Goal: Task Accomplishment & Management: Use online tool/utility

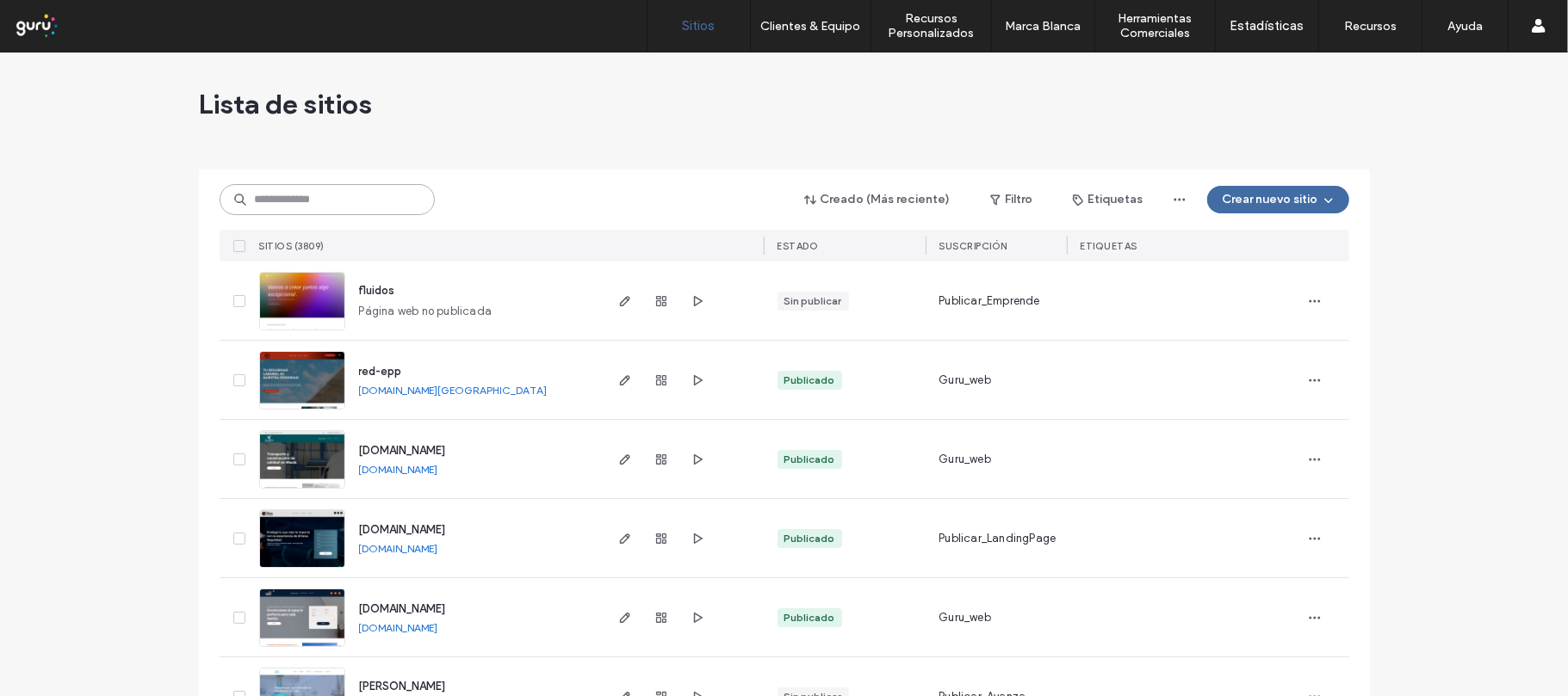
click at [324, 204] on input at bounding box center [327, 199] width 215 height 31
paste input "**********"
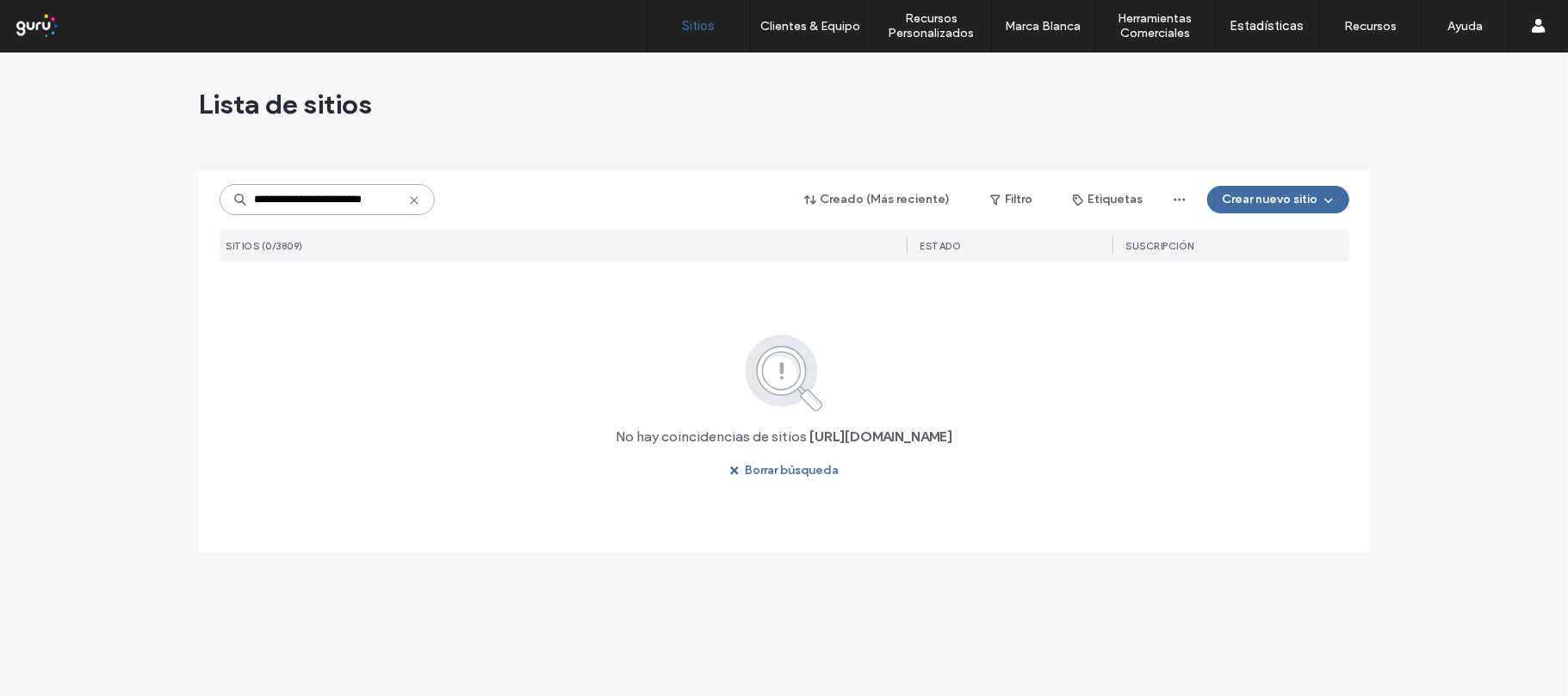
type input "**********"
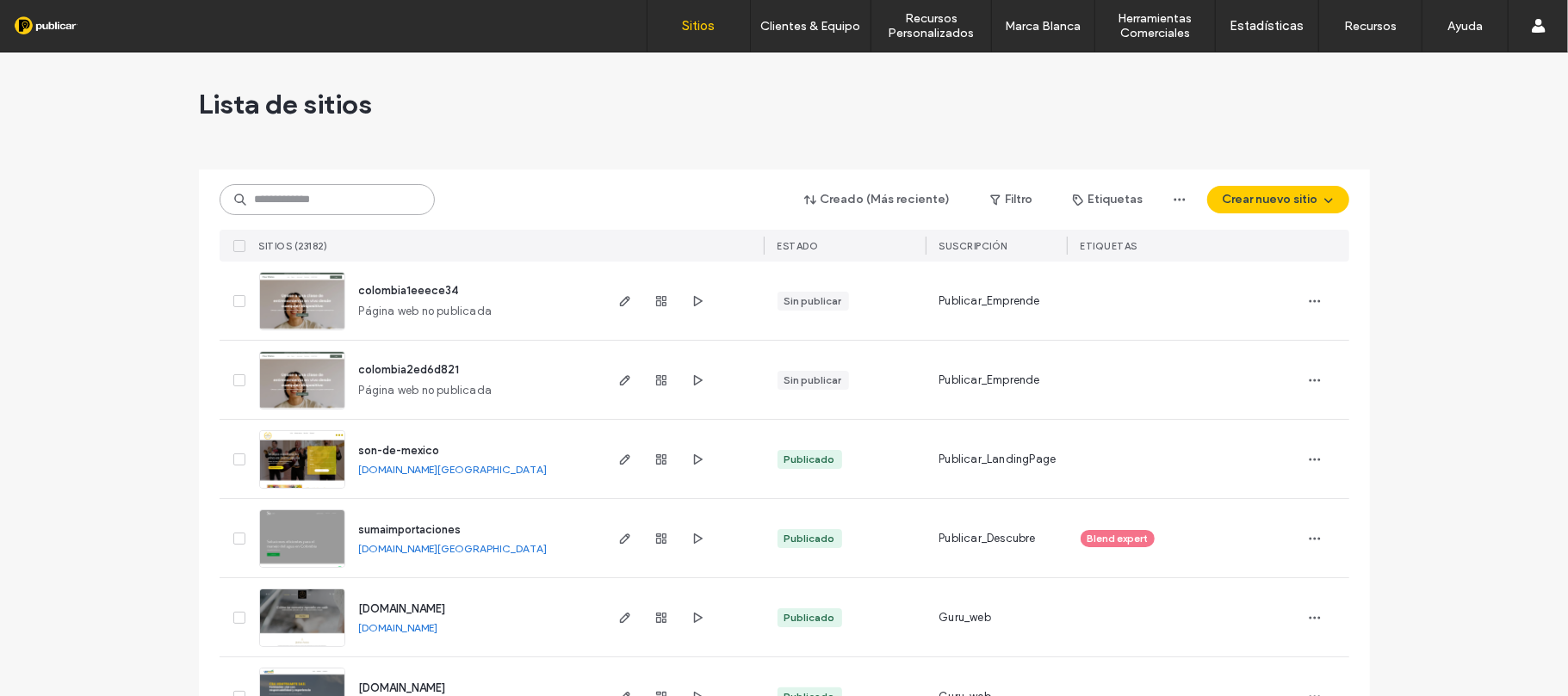
click at [322, 205] on input at bounding box center [327, 199] width 215 height 31
paste input "**********"
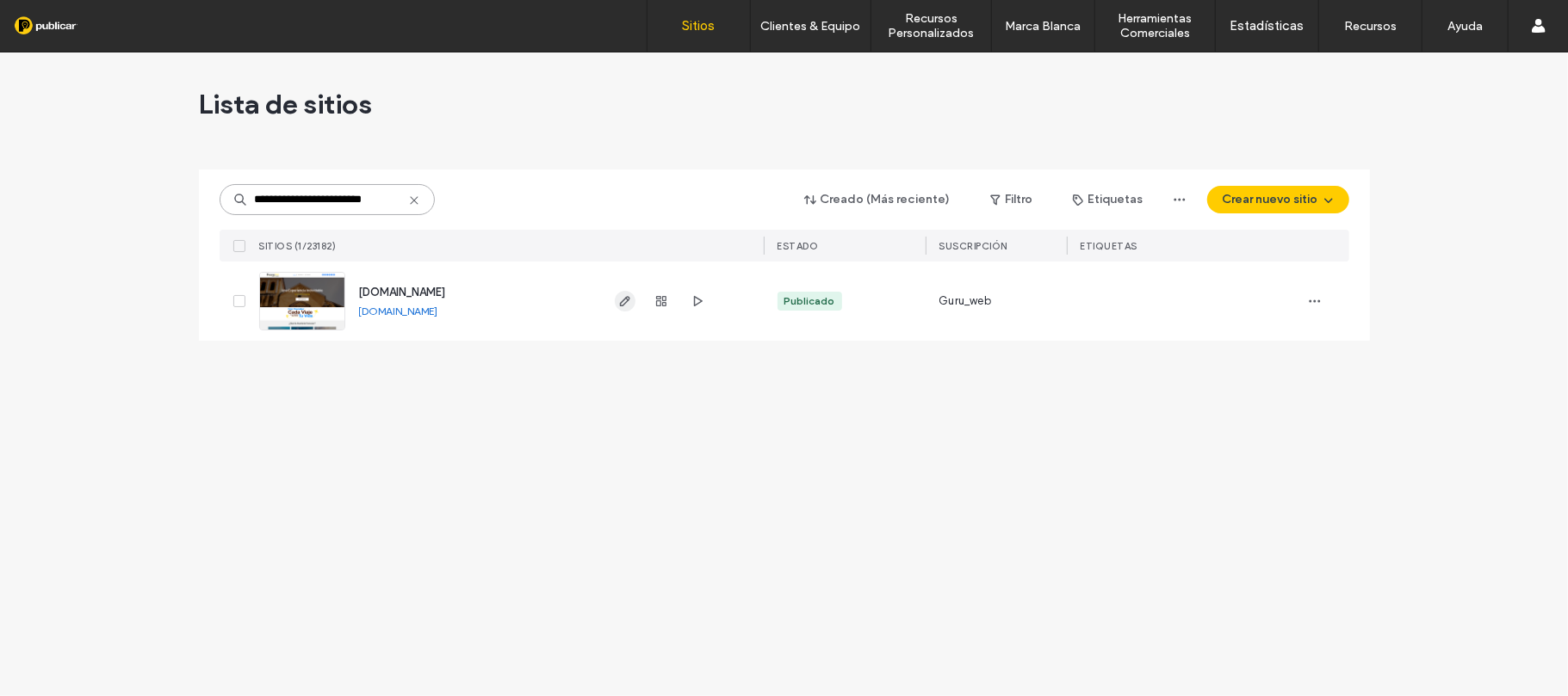
type input "**********"
click at [614, 303] on span "button" at bounding box center [625, 301] width 21 height 21
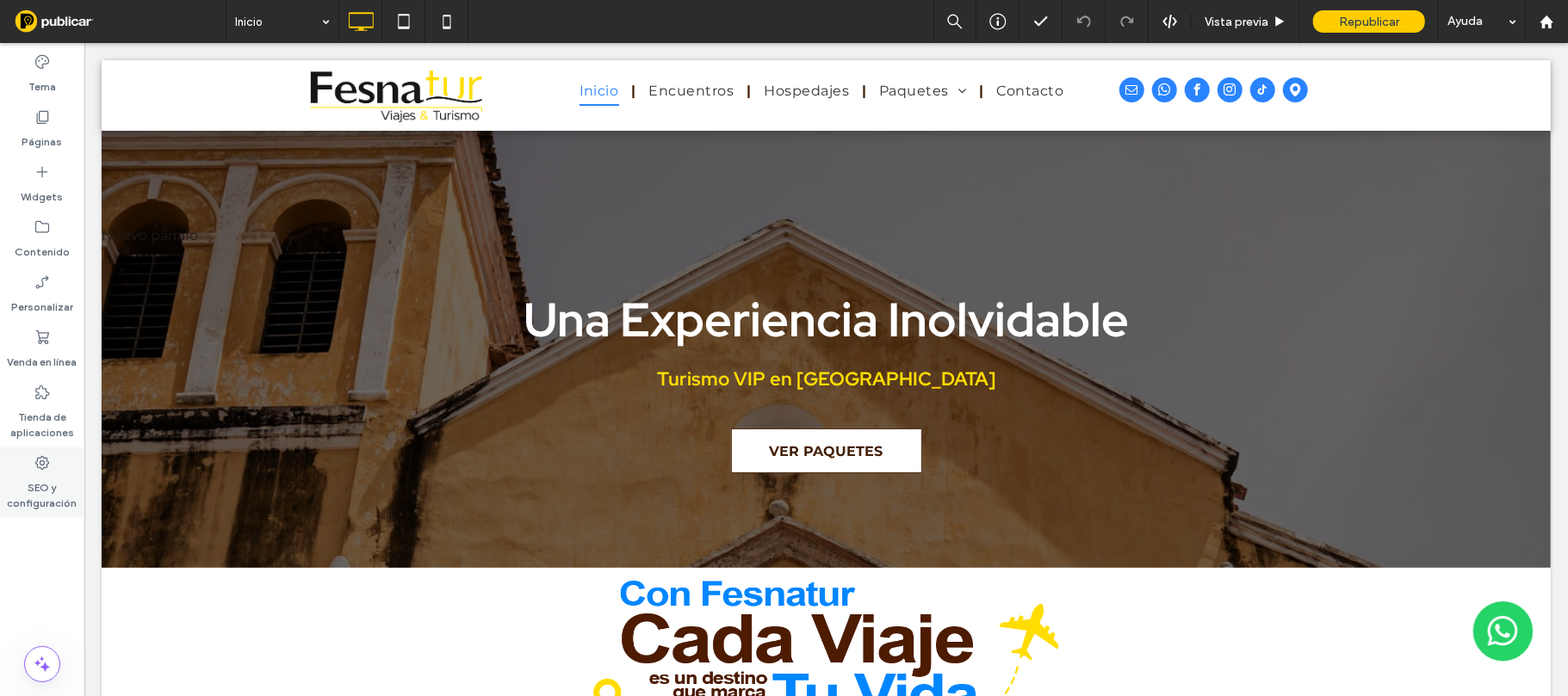
click at [42, 463] on icon at bounding box center [43, 463] width 17 height 17
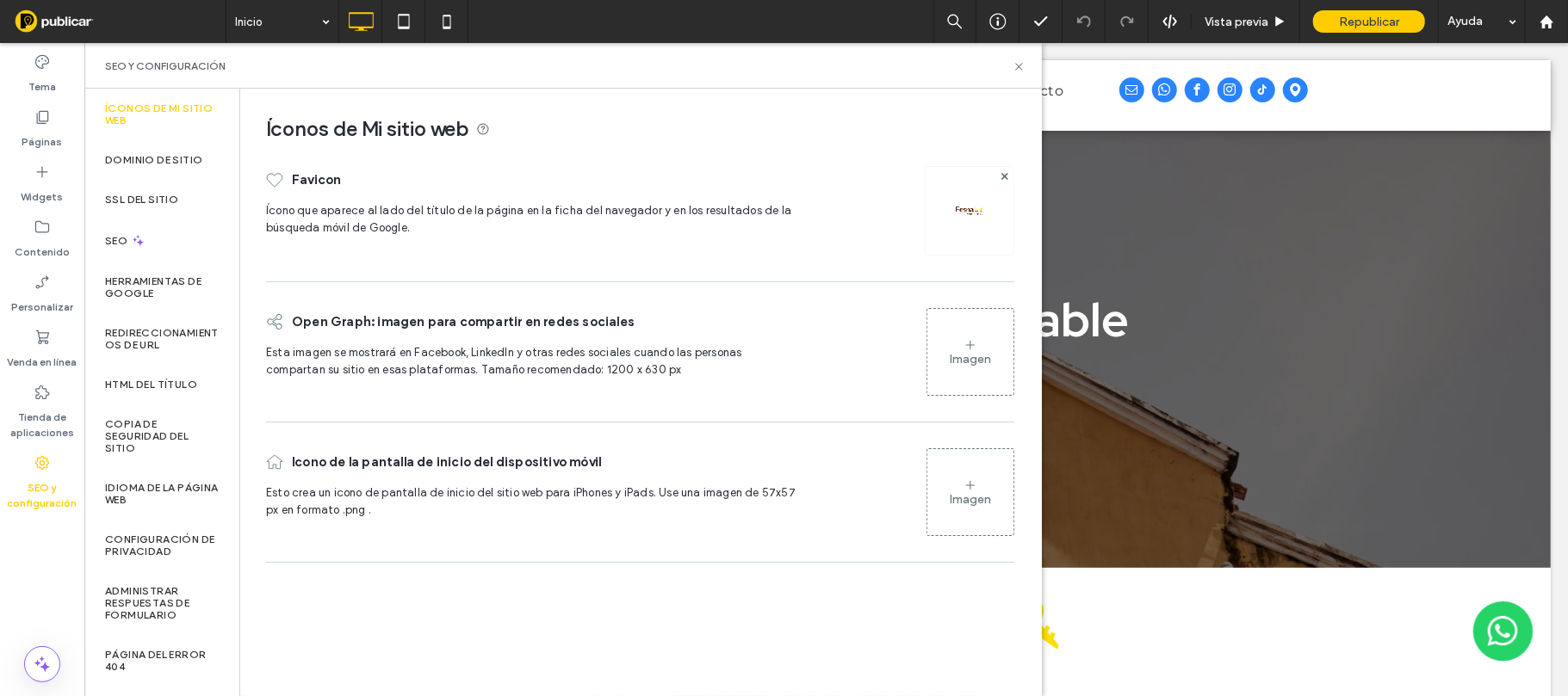
click at [969, 349] on icon at bounding box center [971, 345] width 14 height 14
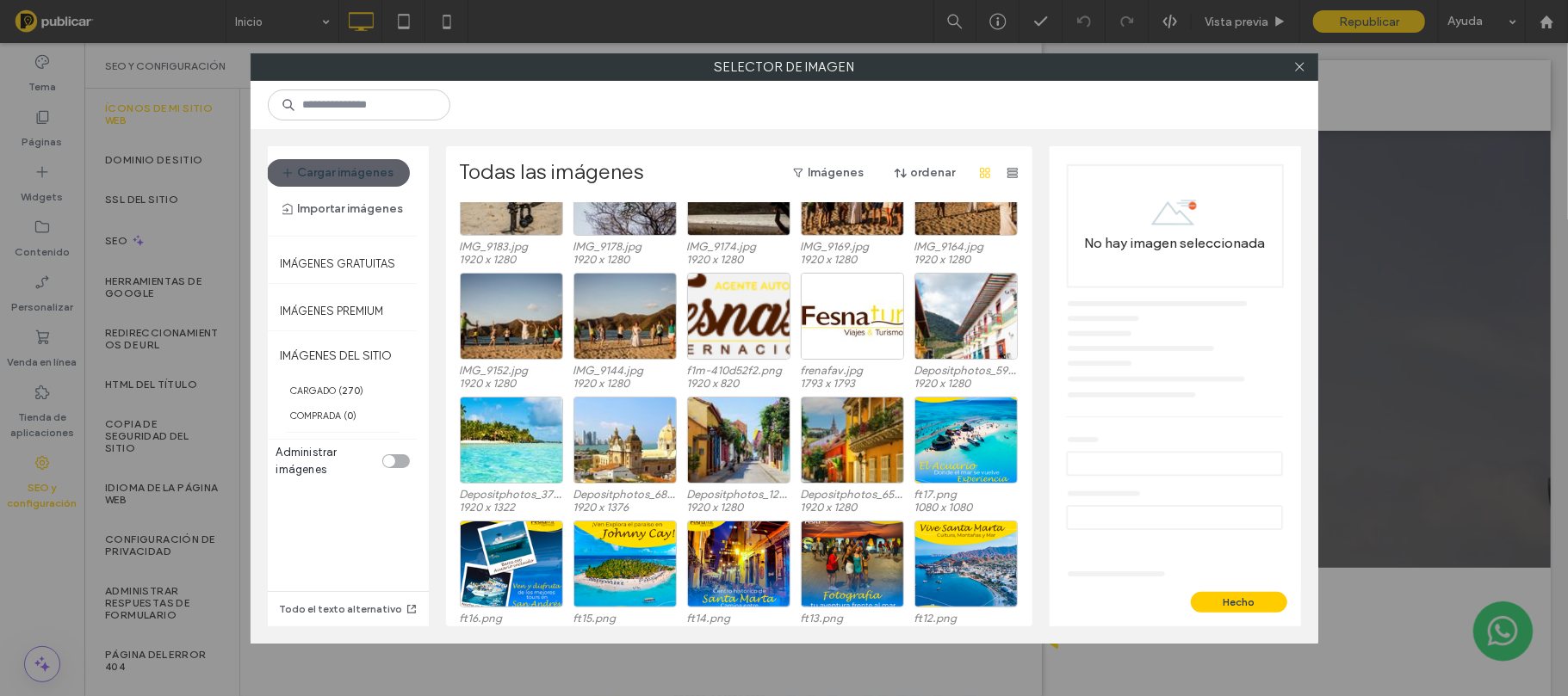
scroll to position [5674, 0]
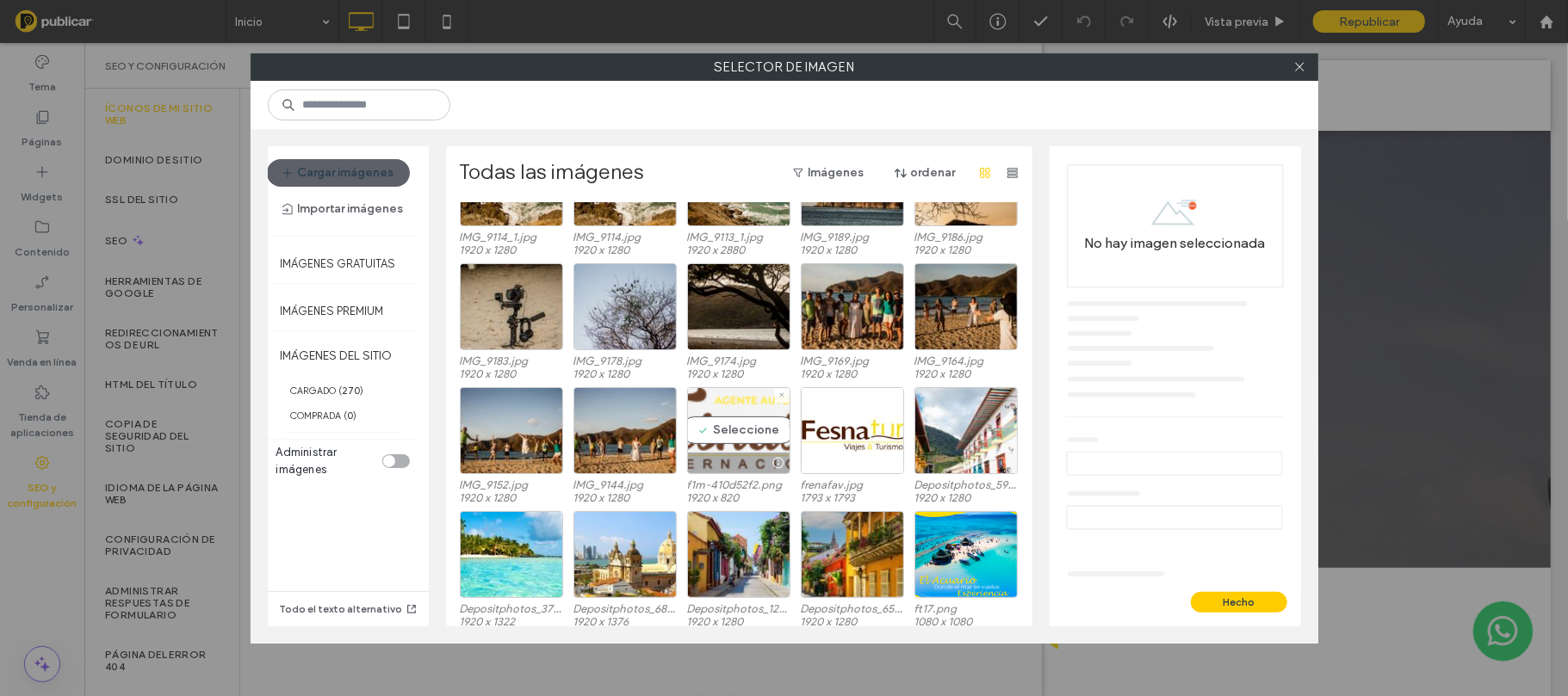
click at [717, 430] on div "Seleccione" at bounding box center [738, 431] width 104 height 87
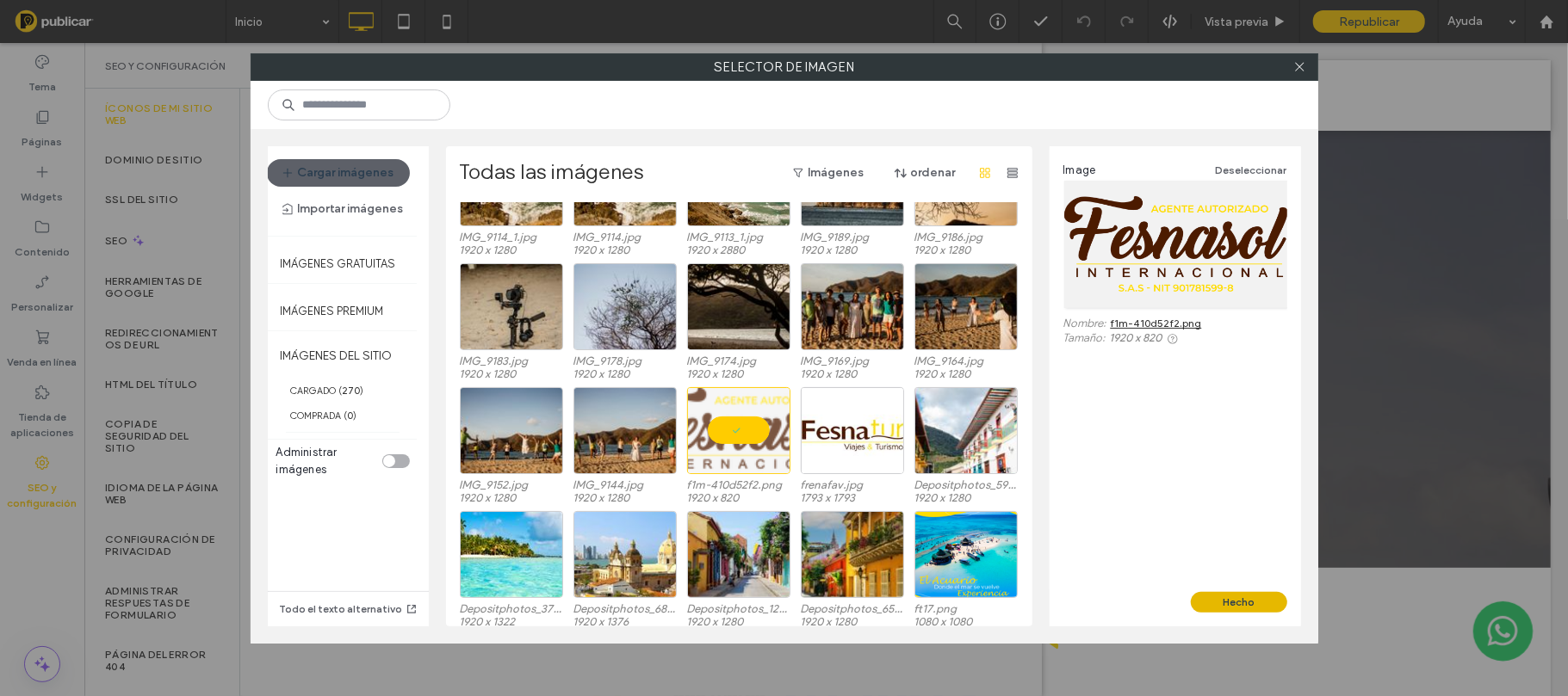
click at [1239, 599] on button "Hecho" at bounding box center [1239, 603] width 97 height 21
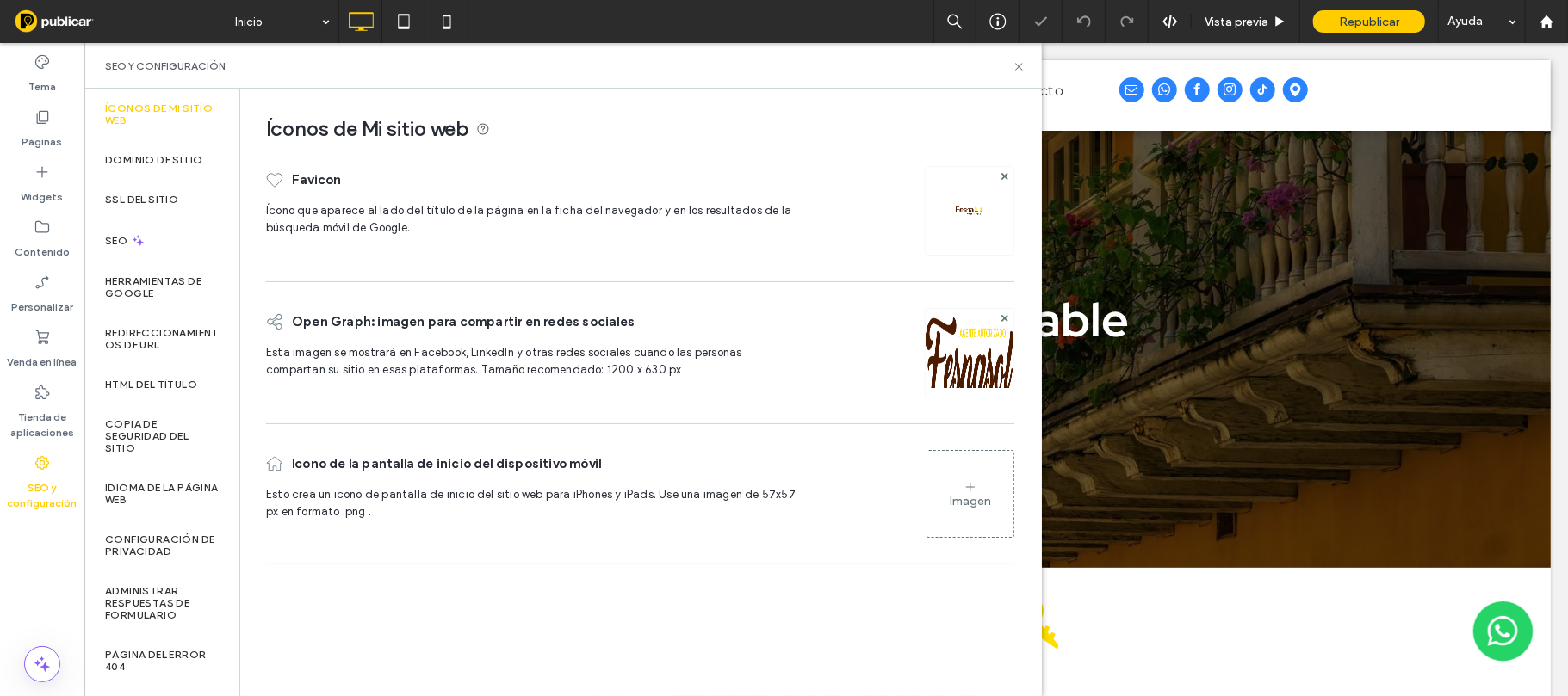
click at [997, 493] on div "Imagen" at bounding box center [970, 494] width 86 height 83
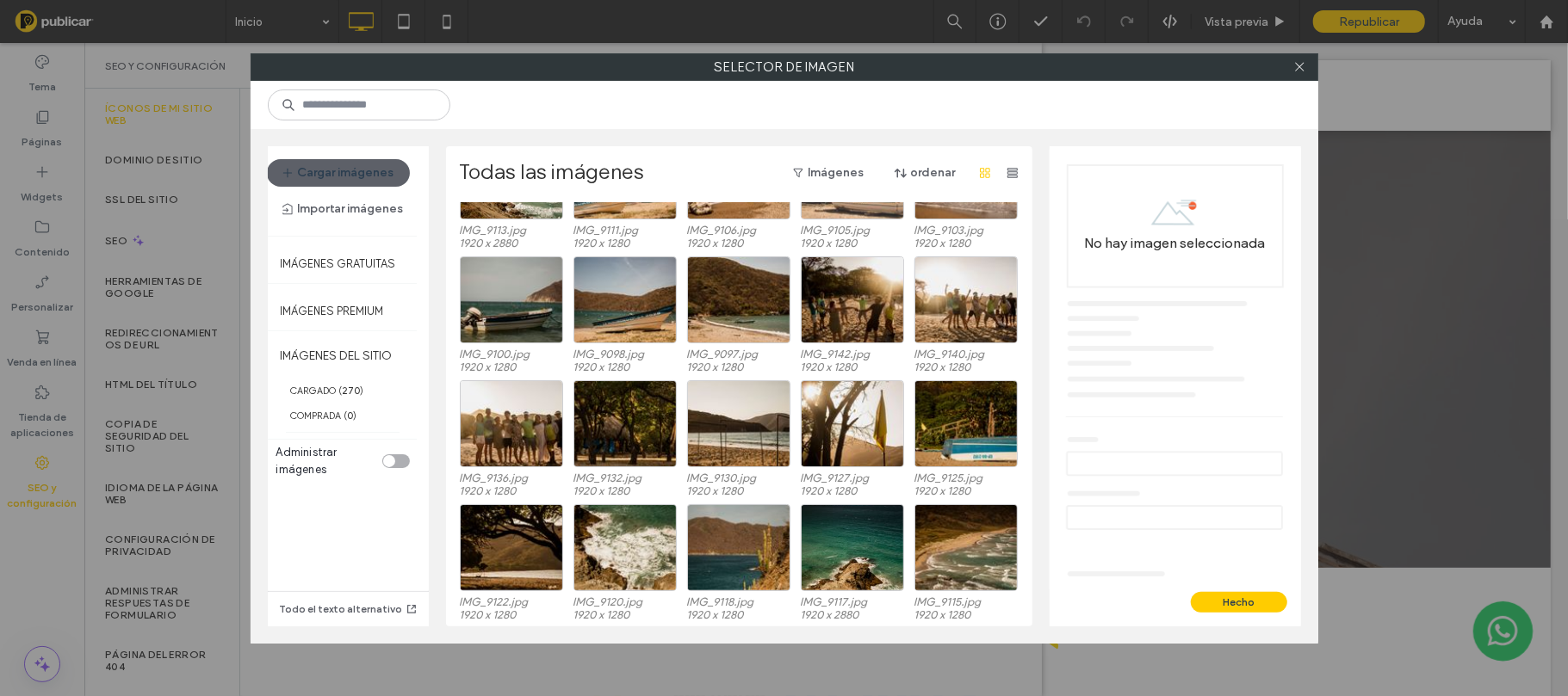
scroll to position [5530, 0]
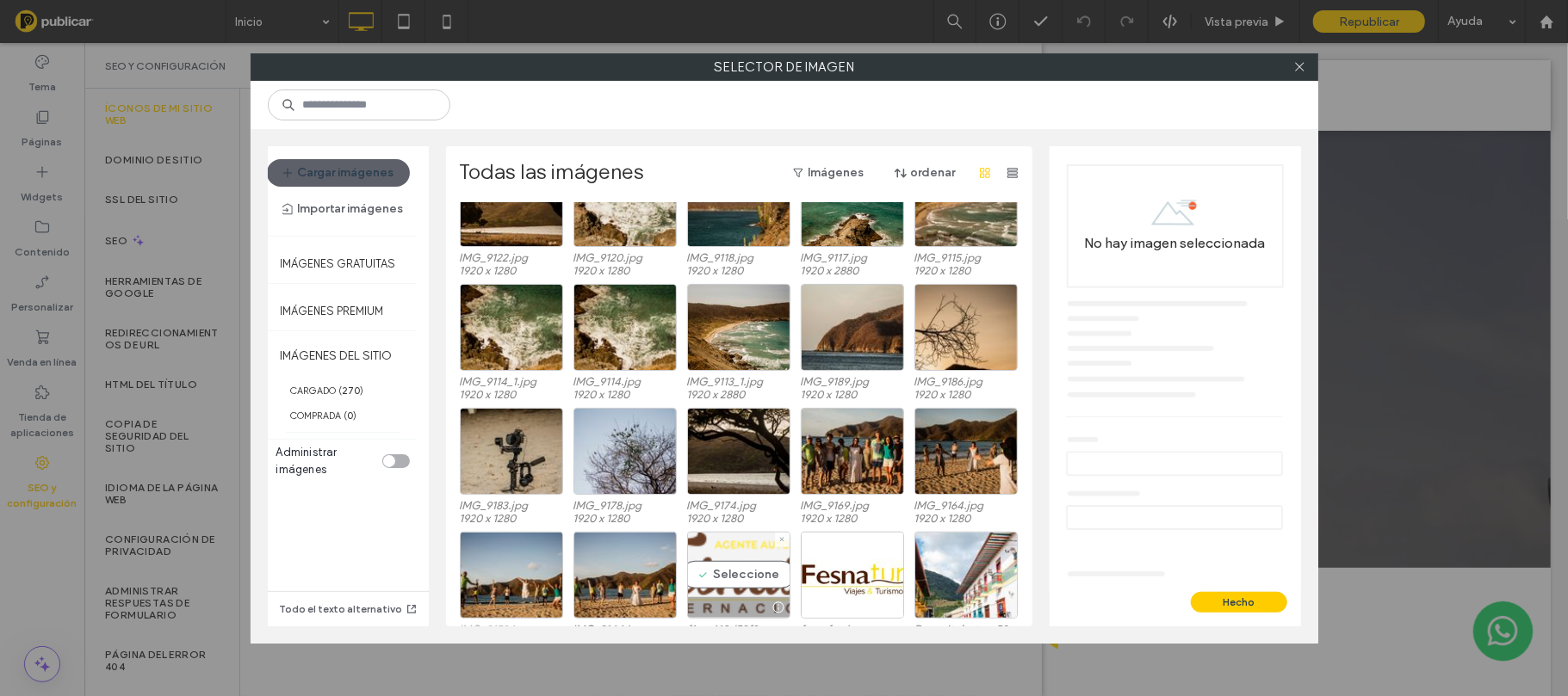
click at [735, 584] on div "Seleccione" at bounding box center [738, 576] width 104 height 87
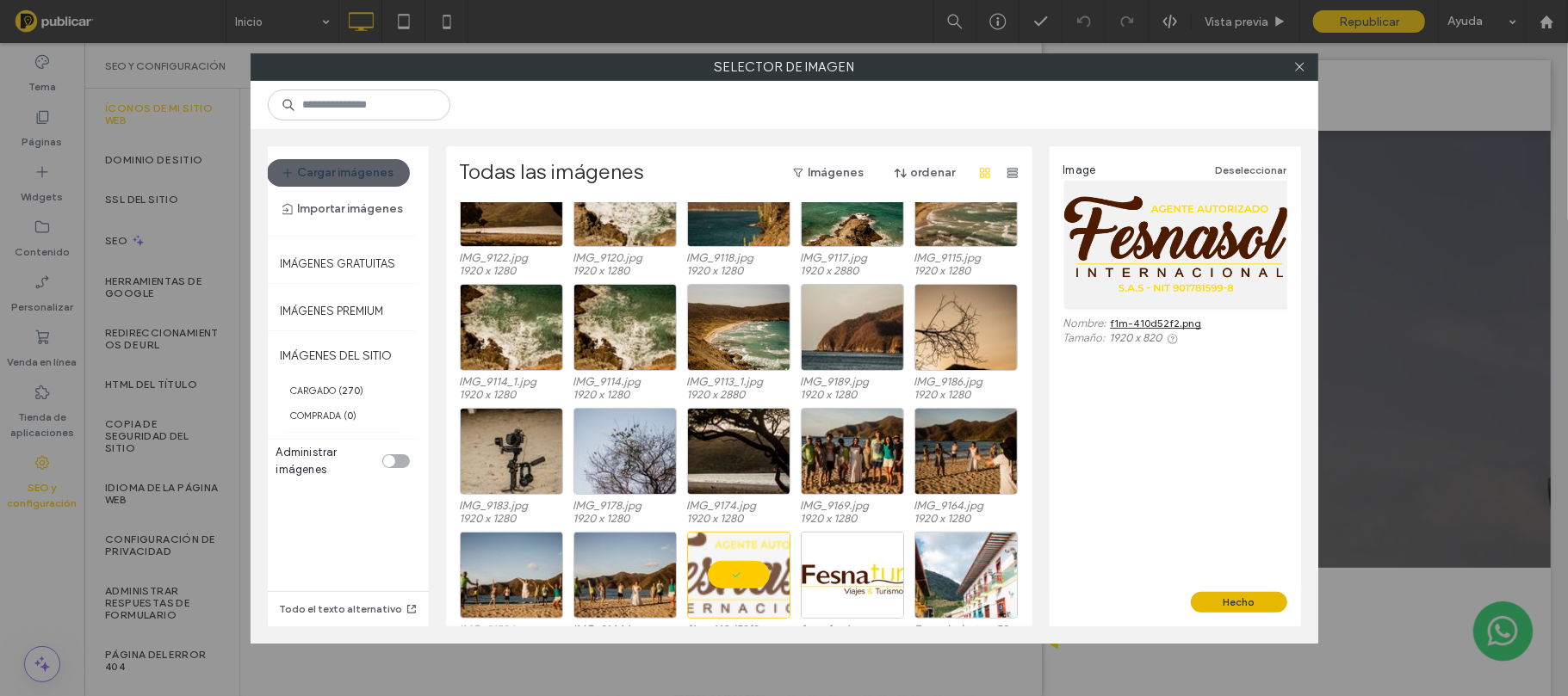
drag, startPoint x: 1218, startPoint y: 603, endPoint x: 1133, endPoint y: 557, distance: 96.6
click at [1218, 603] on button "Hecho" at bounding box center [1239, 603] width 97 height 21
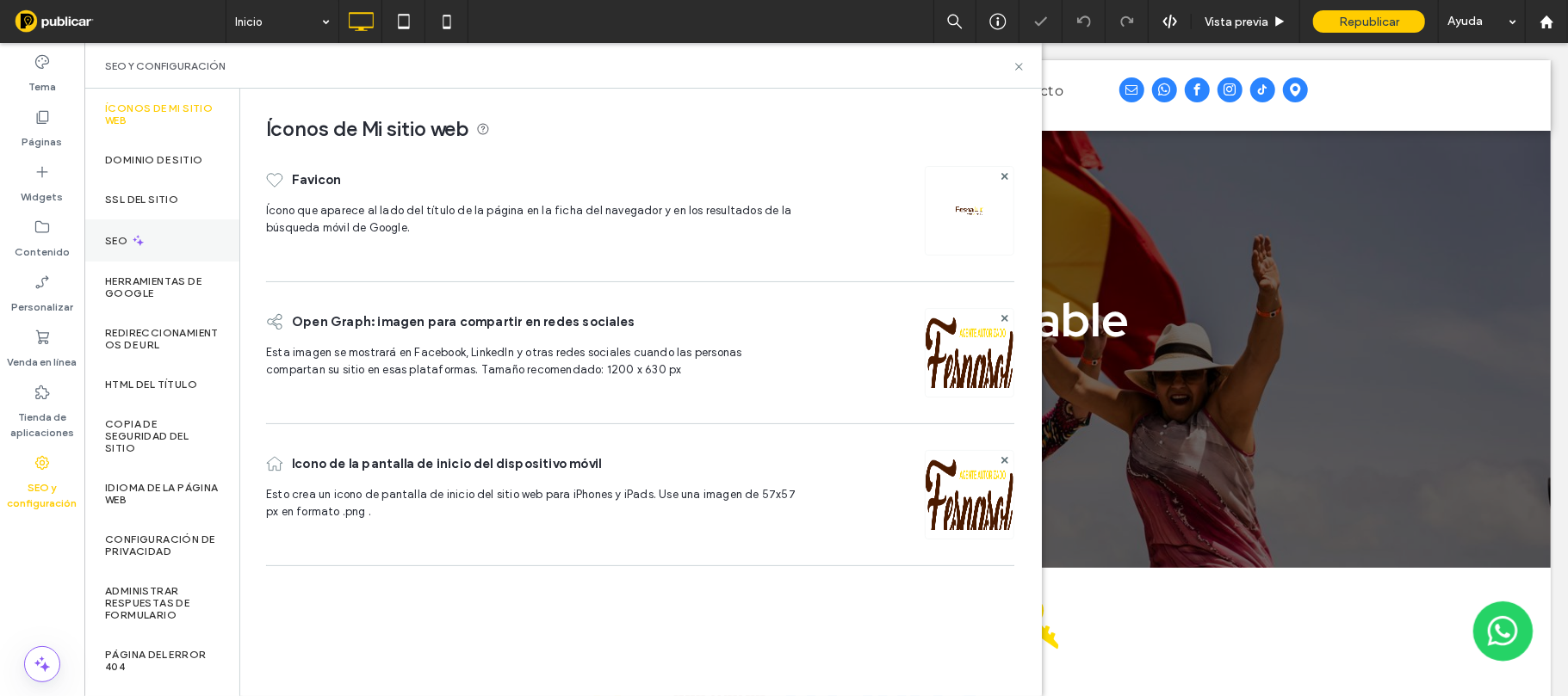
click at [148, 238] on div "SEO" at bounding box center [162, 240] width 155 height 42
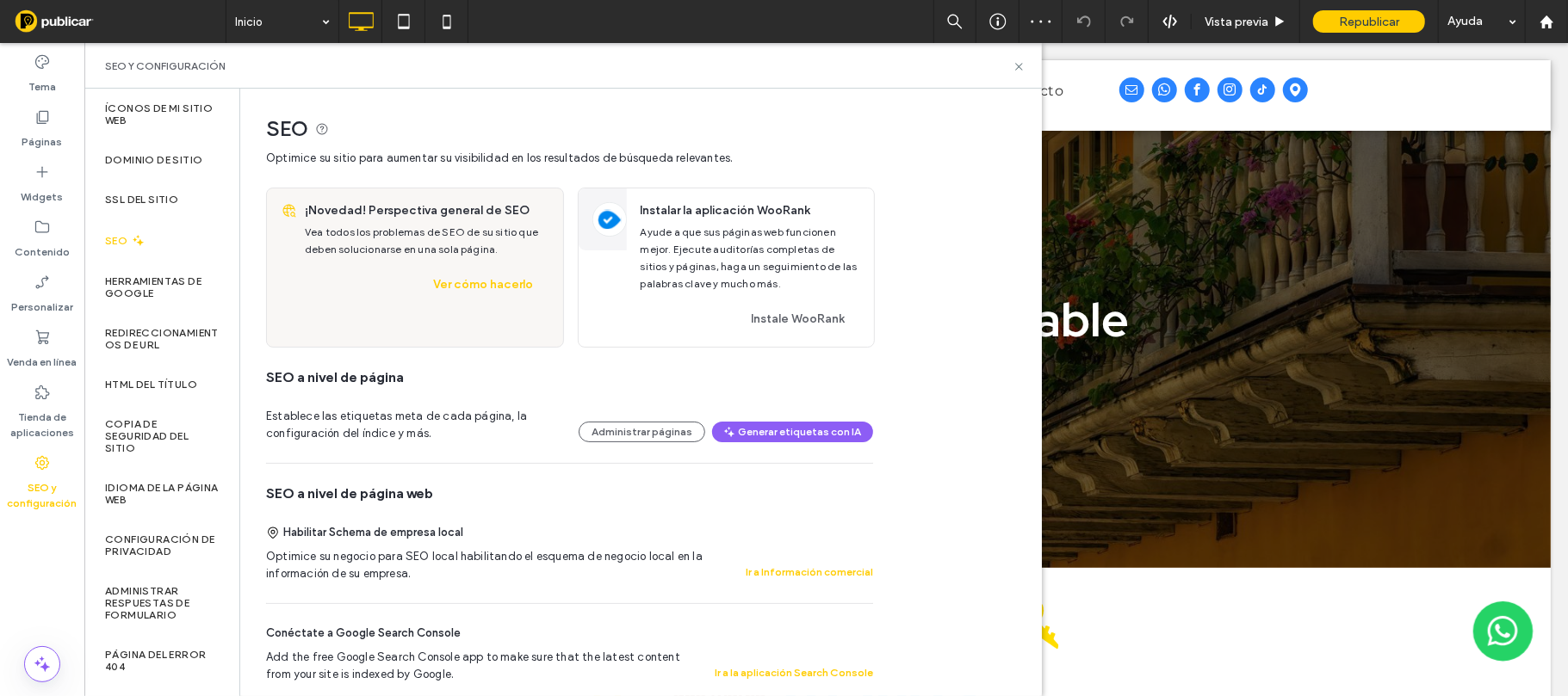
scroll to position [344, 0]
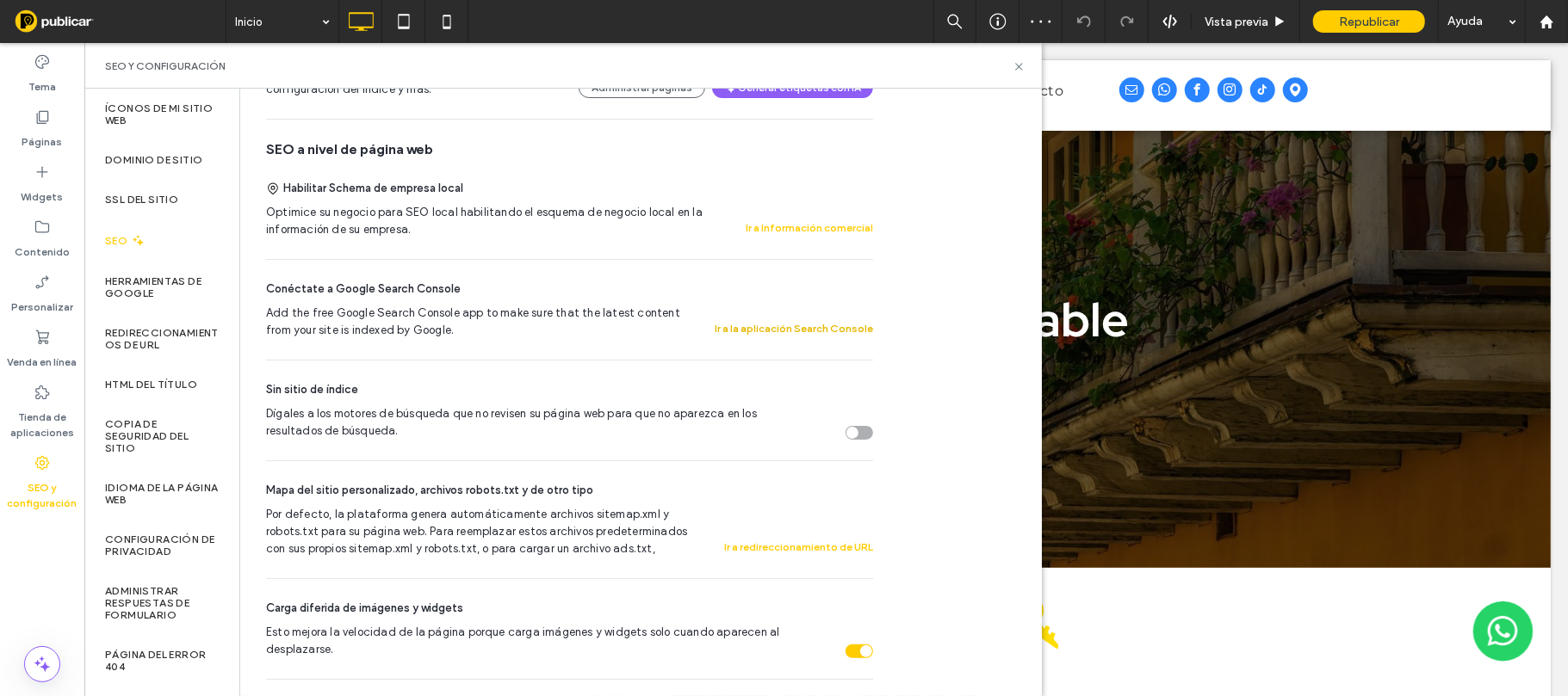
click at [790, 330] on button "Ir a la aplicación Search Console" at bounding box center [794, 329] width 159 height 21
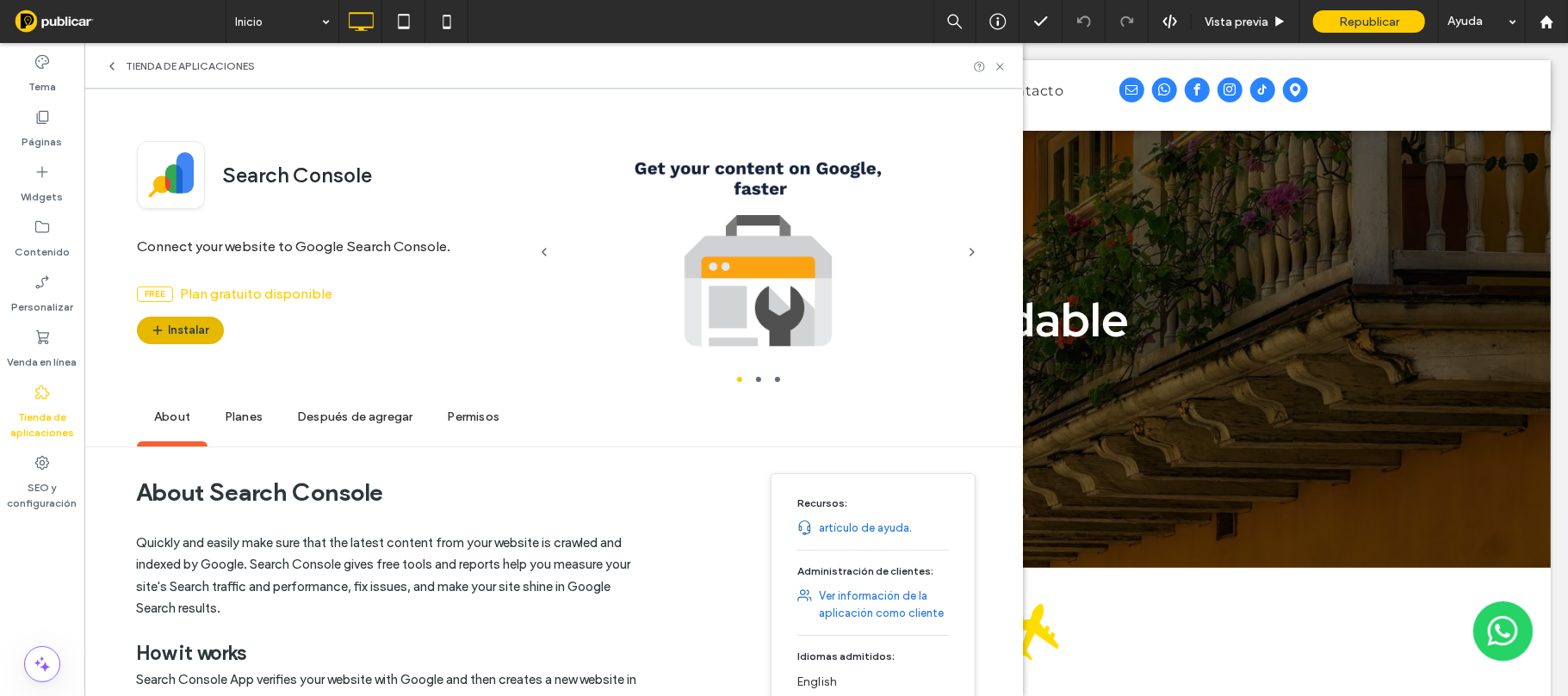
click at [174, 342] on button "Instalar" at bounding box center [180, 331] width 87 height 28
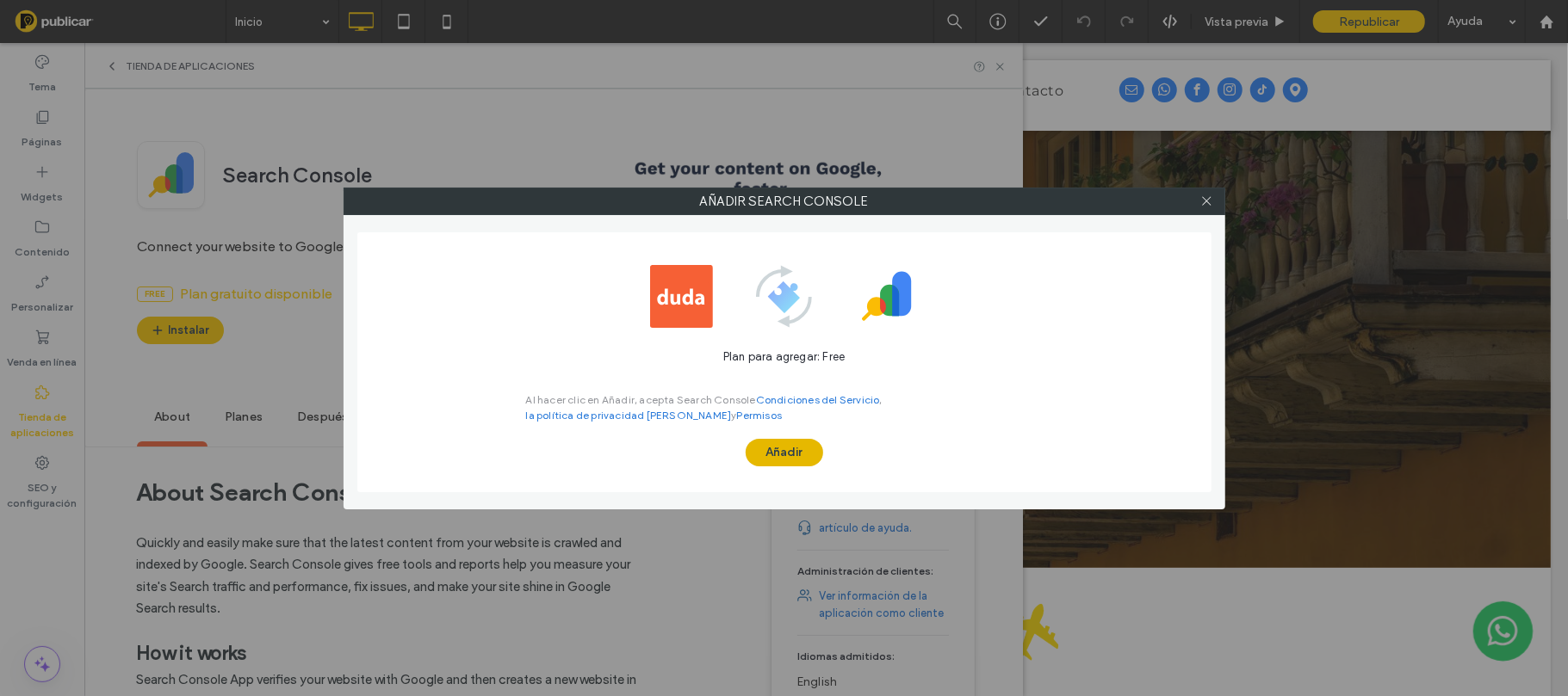
click at [783, 453] on button "Añadir" at bounding box center [784, 453] width 78 height 28
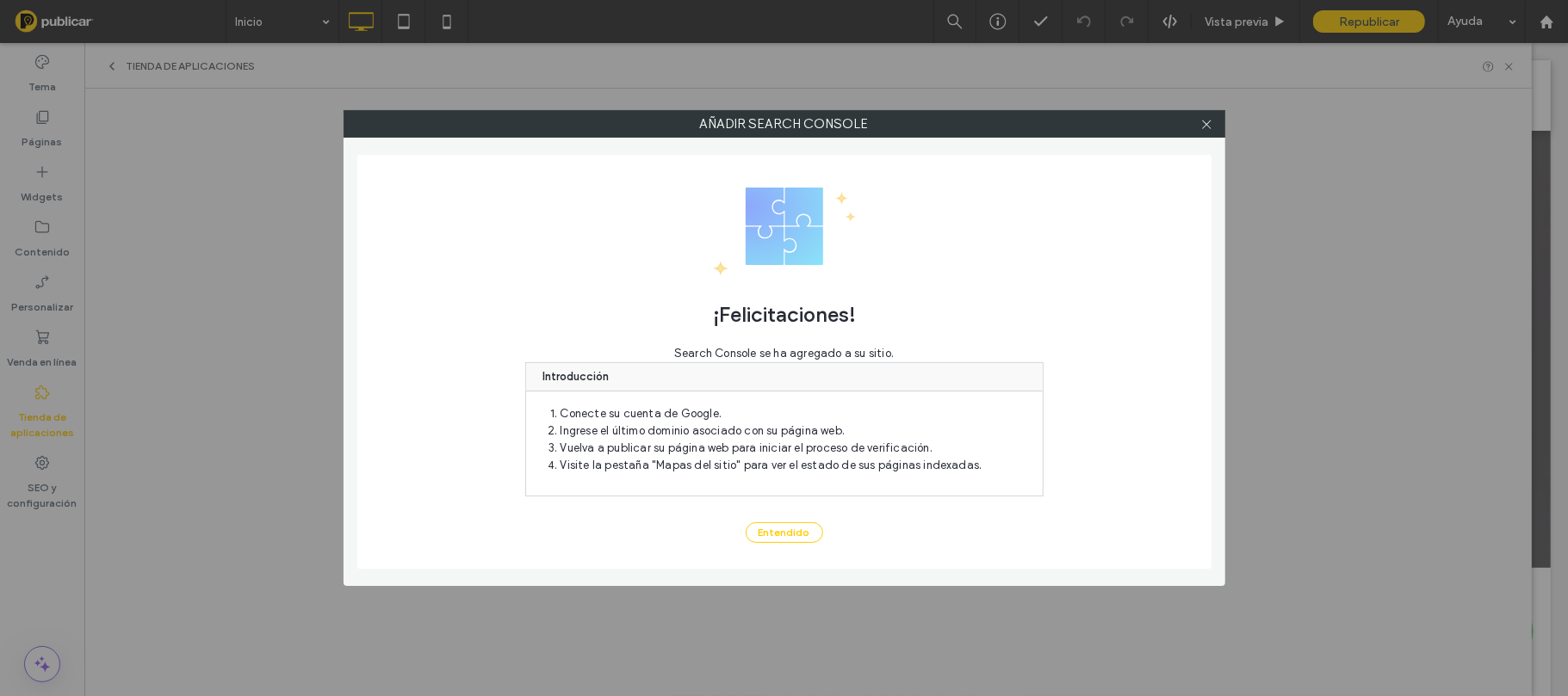
click at [804, 535] on button "Entendido" at bounding box center [784, 533] width 78 height 21
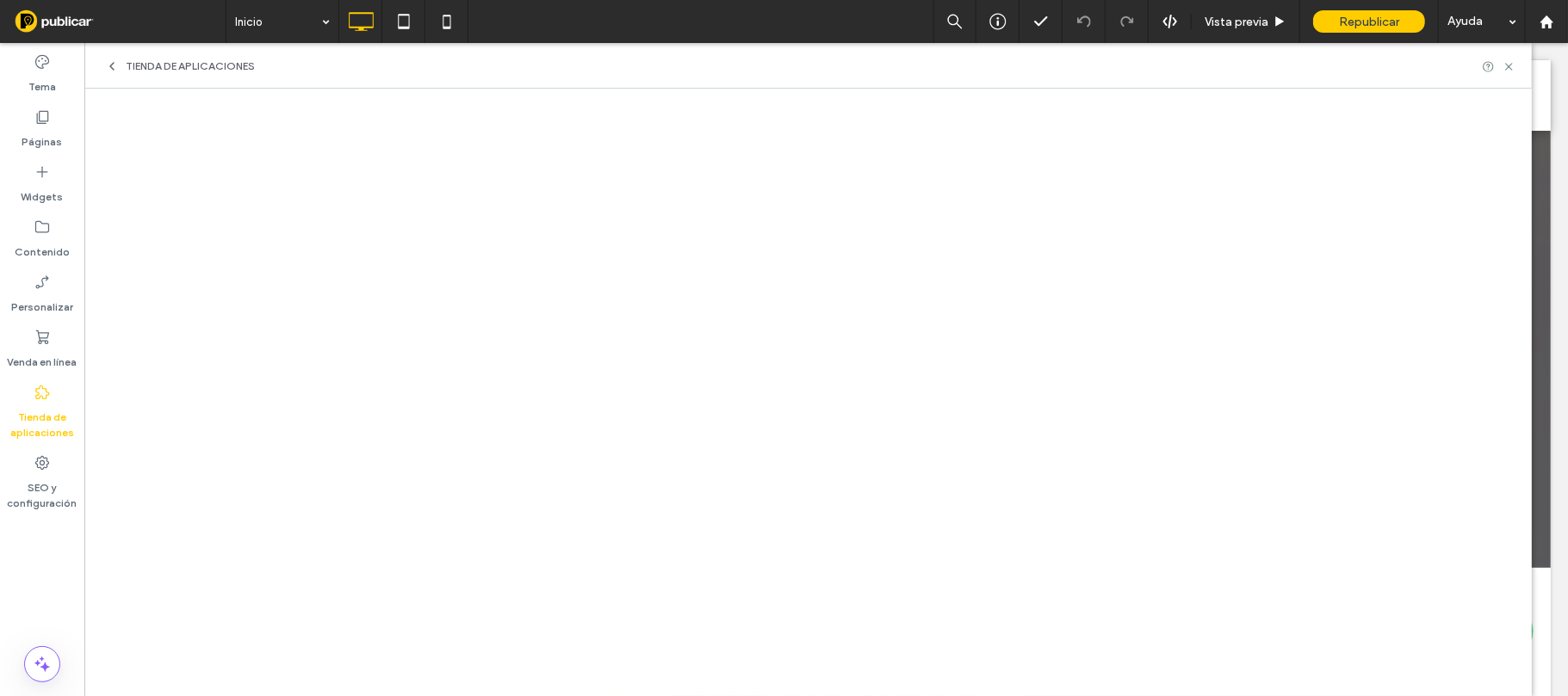
scroll to position [0, 0]
click at [53, 411] on label "Tienda de aplicaciones" at bounding box center [42, 420] width 85 height 39
click at [55, 410] on label "Tienda de aplicaciones" at bounding box center [42, 420] width 85 height 39
click at [32, 470] on div "SEO y configuración" at bounding box center [42, 483] width 85 height 71
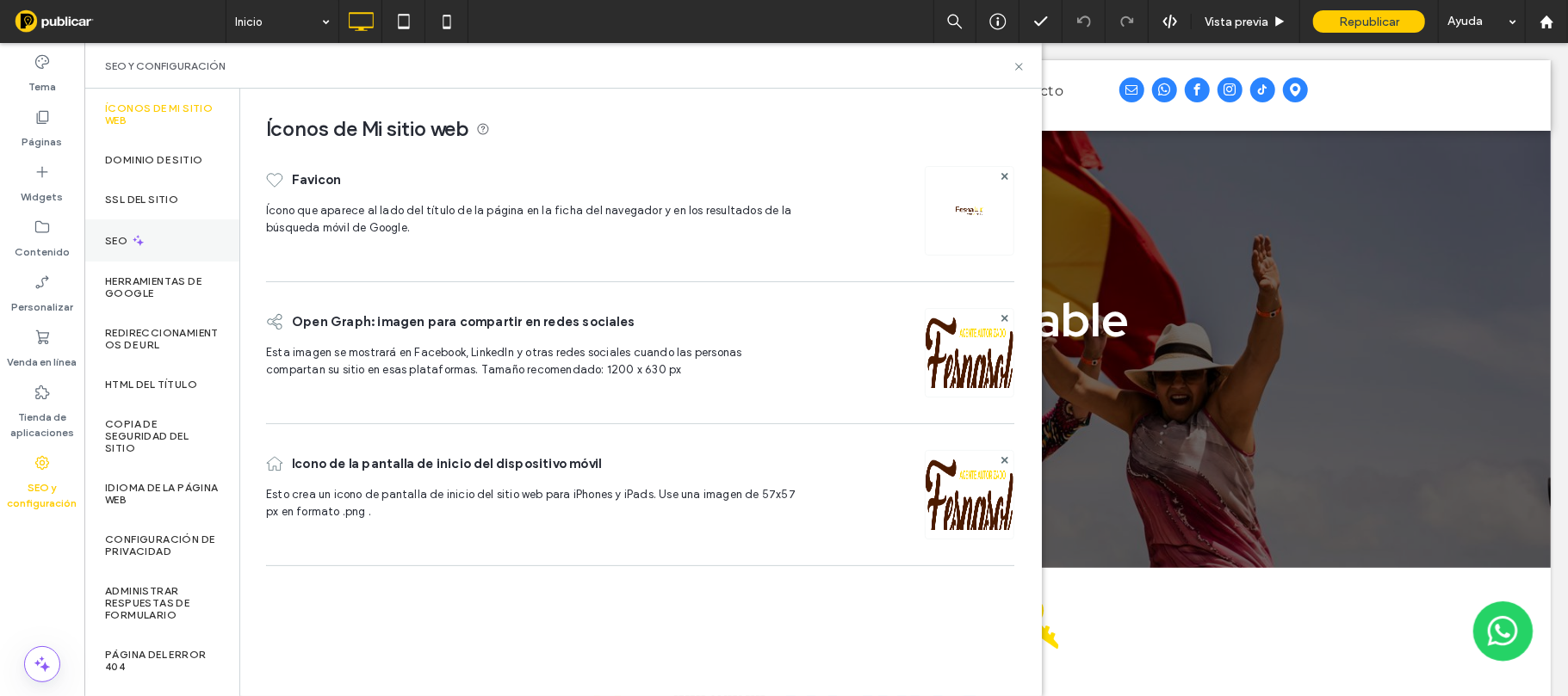
click at [173, 235] on div "SEO" at bounding box center [162, 240] width 155 height 42
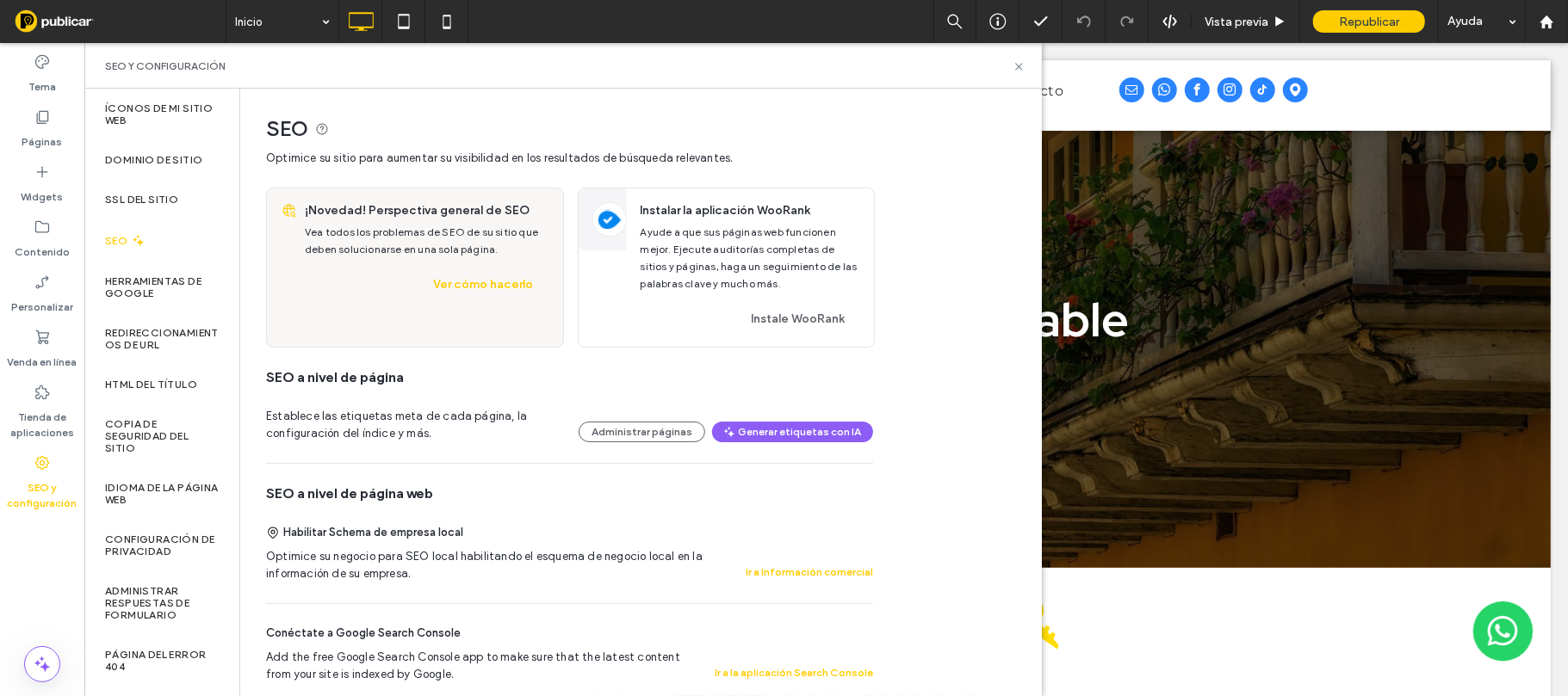
scroll to position [229, 0]
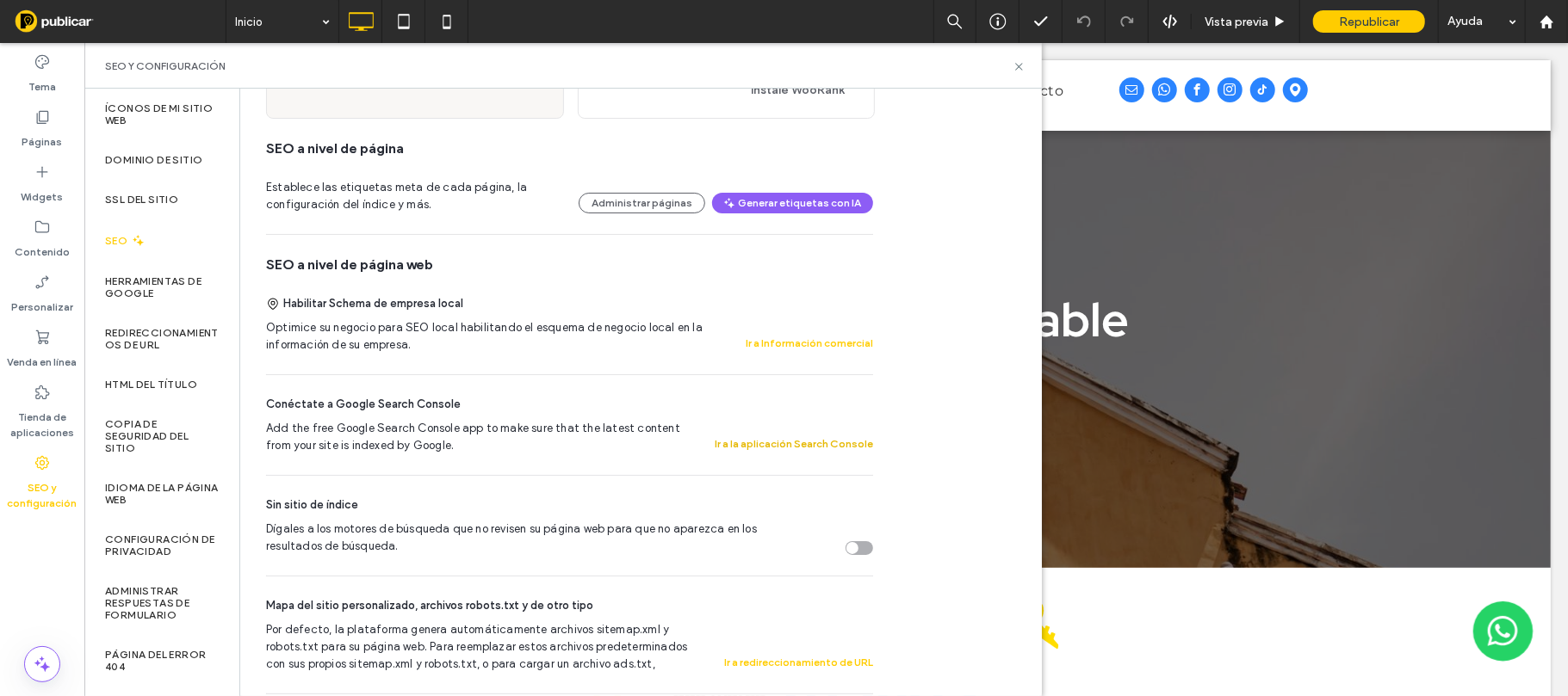
drag, startPoint x: 796, startPoint y: 445, endPoint x: 709, endPoint y: 402, distance: 97.0
click at [796, 445] on button "Ir a la aplicación Search Console" at bounding box center [794, 444] width 159 height 21
